Goal: Information Seeking & Learning: Learn about a topic

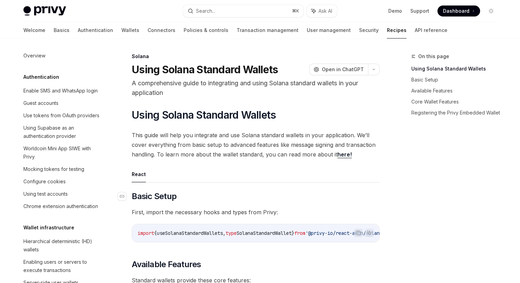
scroll to position [987, 0]
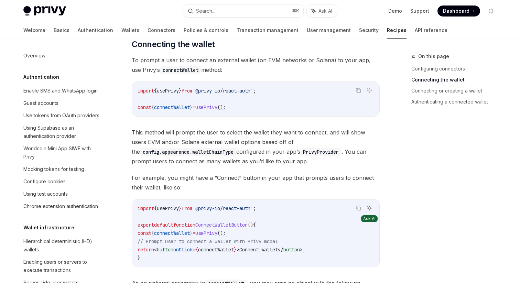
scroll to position [974, 0]
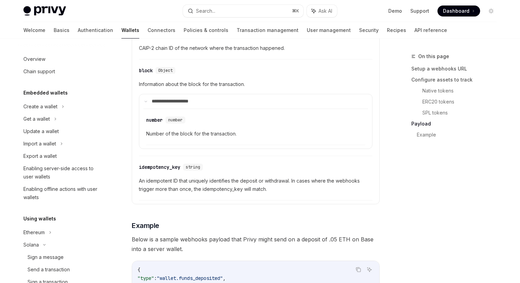
scroll to position [331, 0]
